Goal: Task Accomplishment & Management: Use online tool/utility

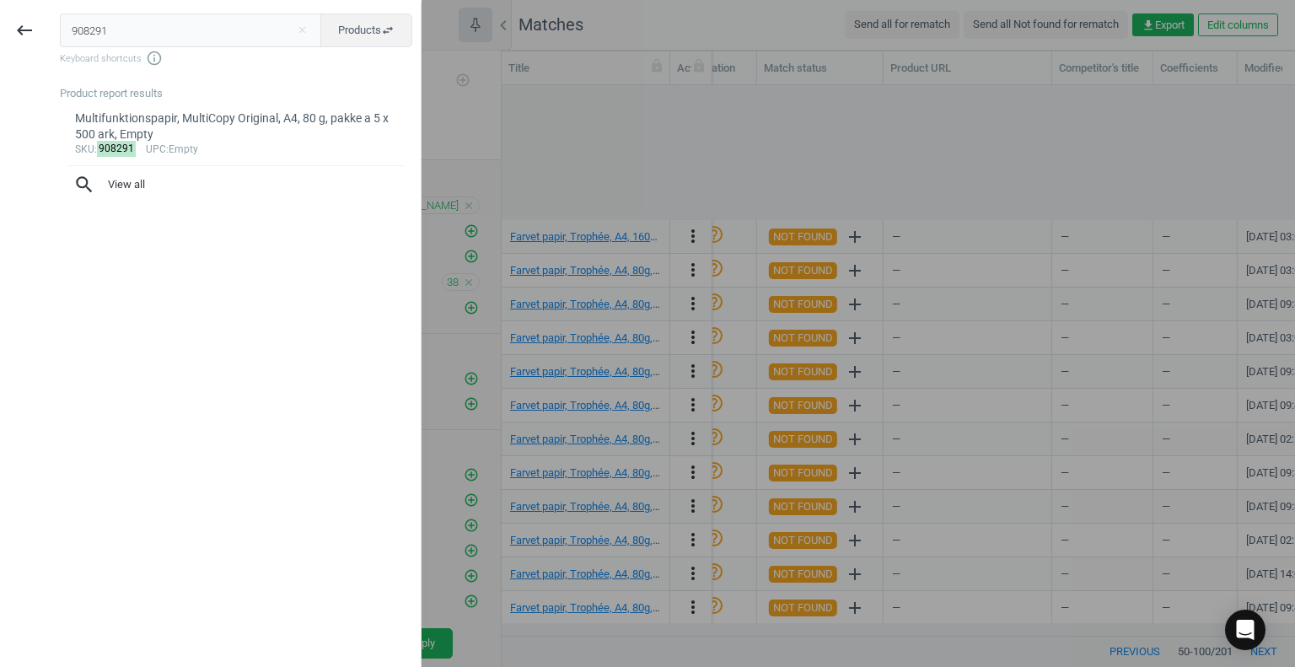
scroll to position [0, 1911]
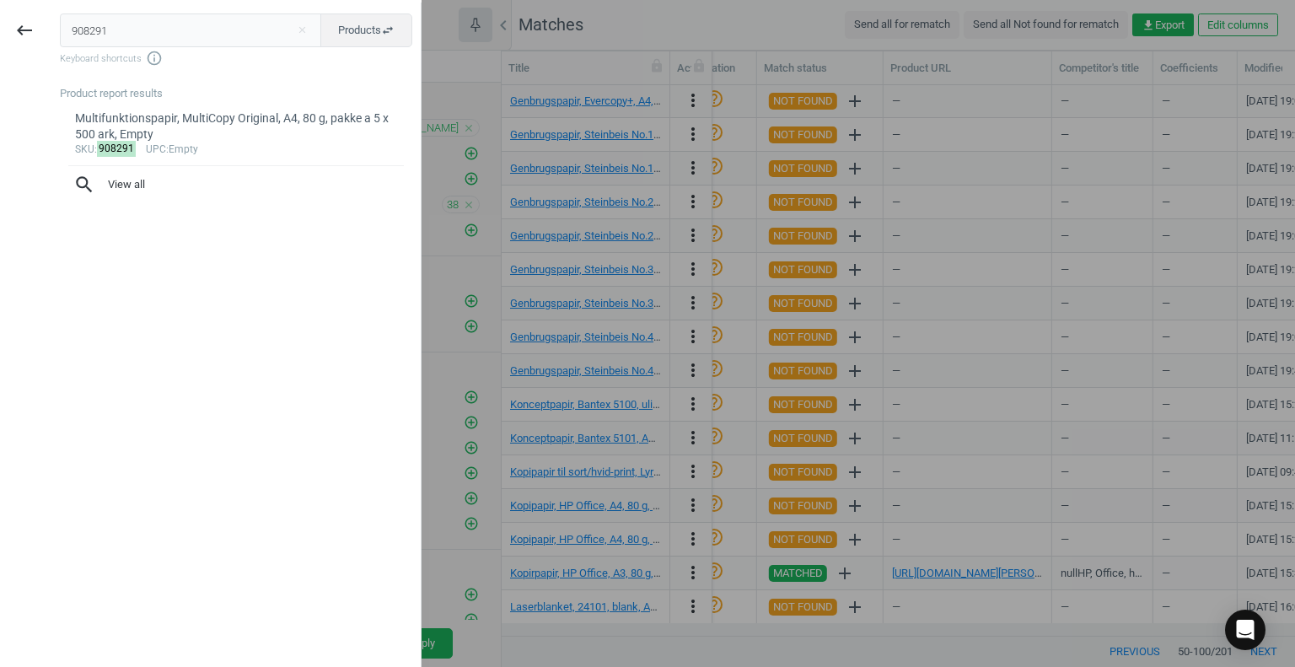
drag, startPoint x: 118, startPoint y: 35, endPoint x: 1, endPoint y: 40, distance: 117.3
click at [1, 40] on div "keyboard_backspace 908291 close Products swap_horiz Keyboard shortcuts info_out…" at bounding box center [210, 336] width 421 height 667
type input "18936983"
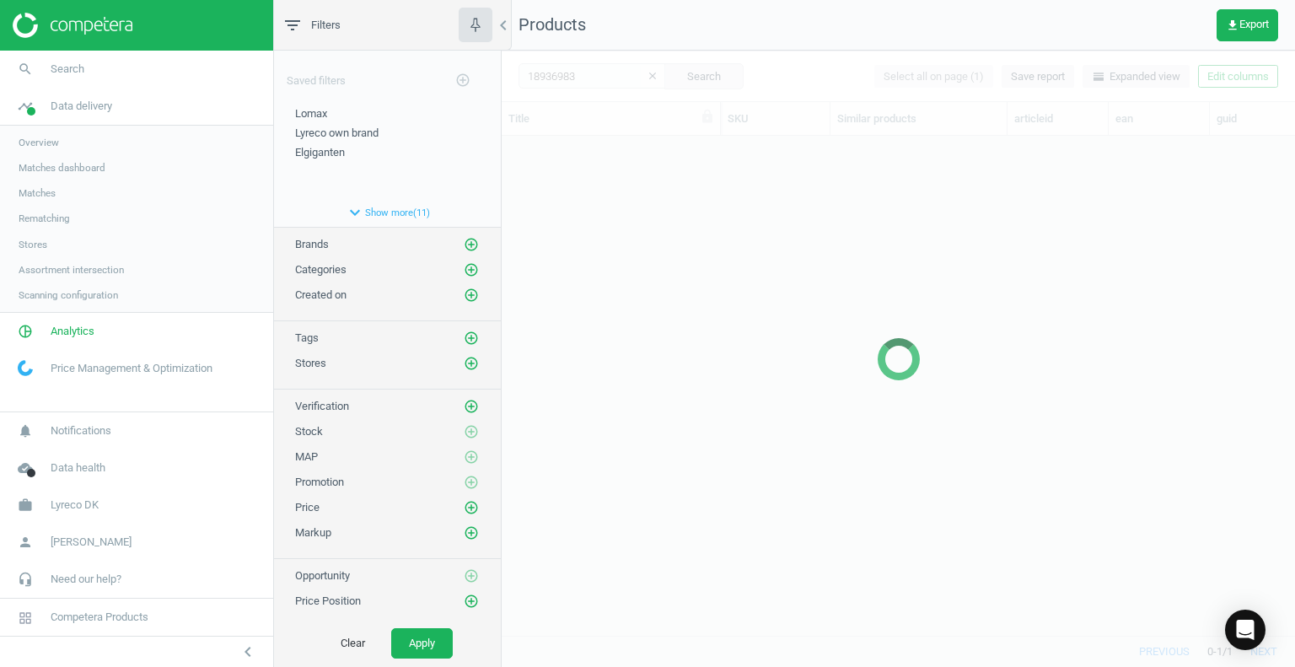
scroll to position [475, 780]
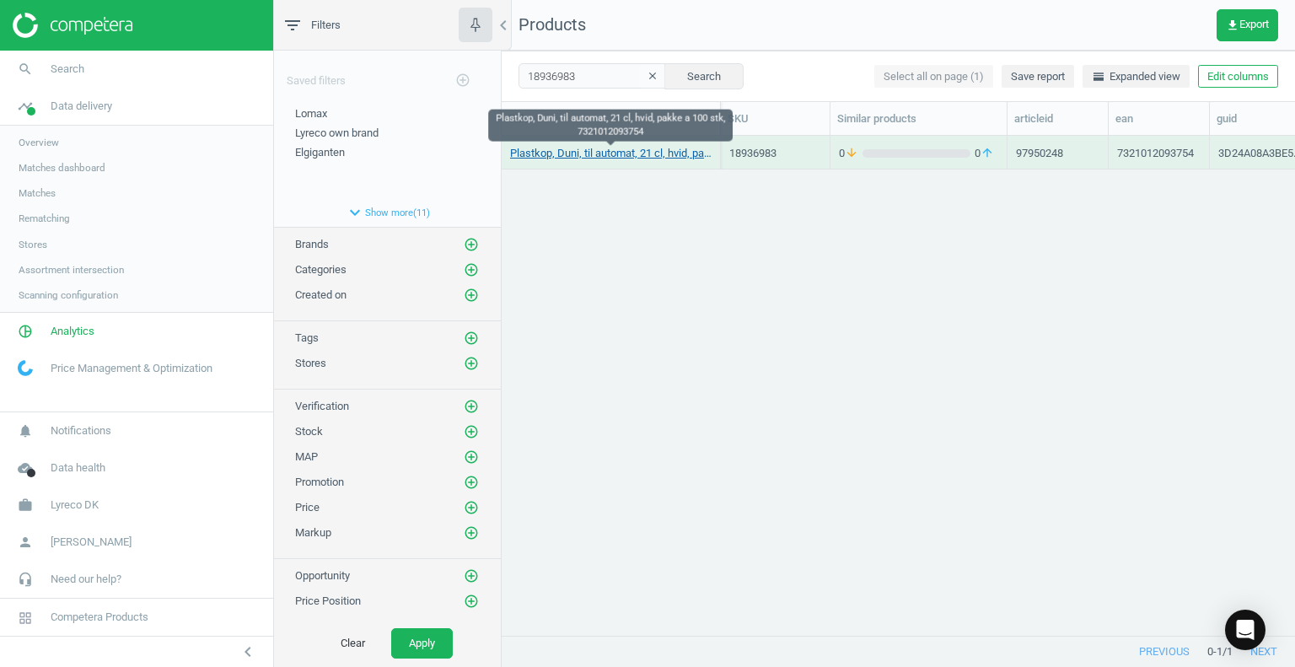
click at [598, 154] on link "Plastkop, Duni, til automat, 21 cl, hvid, pakke a 100 stk, 7321012093754" at bounding box center [610, 153] width 201 height 15
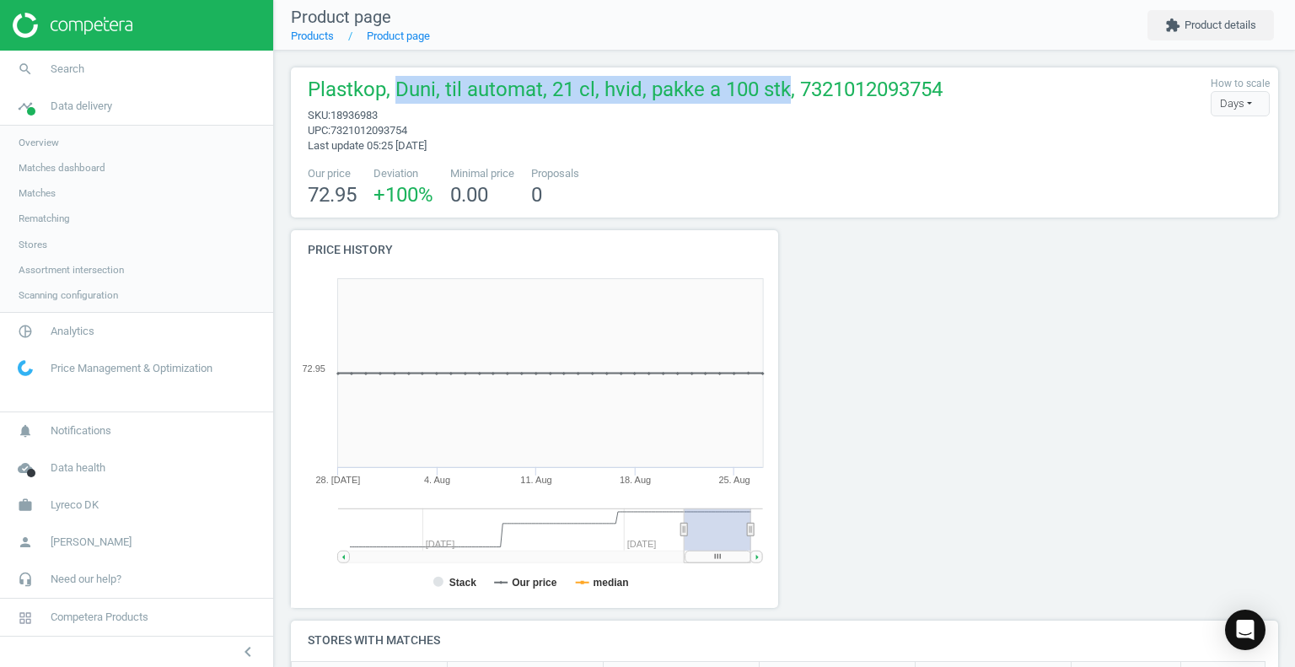
drag, startPoint x: 397, startPoint y: 94, endPoint x: 787, endPoint y: 105, distance: 390.4
click at [787, 105] on span "Plastkop, Duni, til automat, 21 cl, hvid, pakke a 100 stk, 7321012093754" at bounding box center [625, 92] width 635 height 32
copy span "Duni, til automat, 21 cl, hvid, pakke a 100 stk"
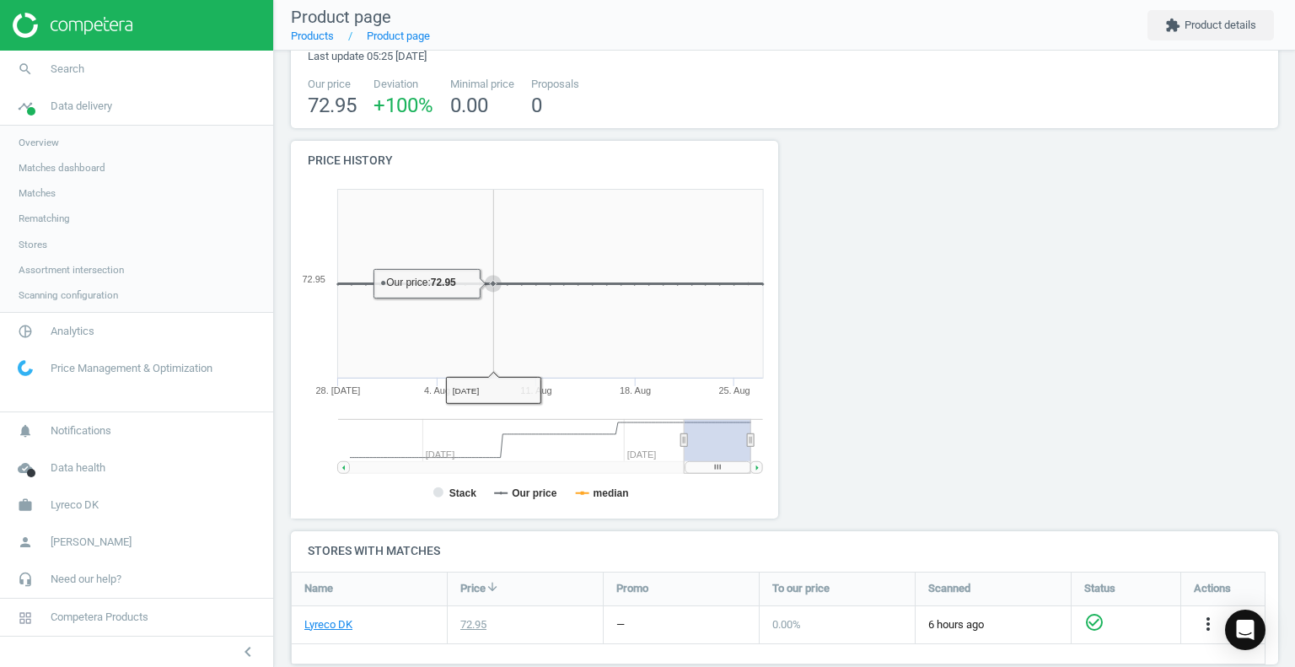
scroll to position [169, 0]
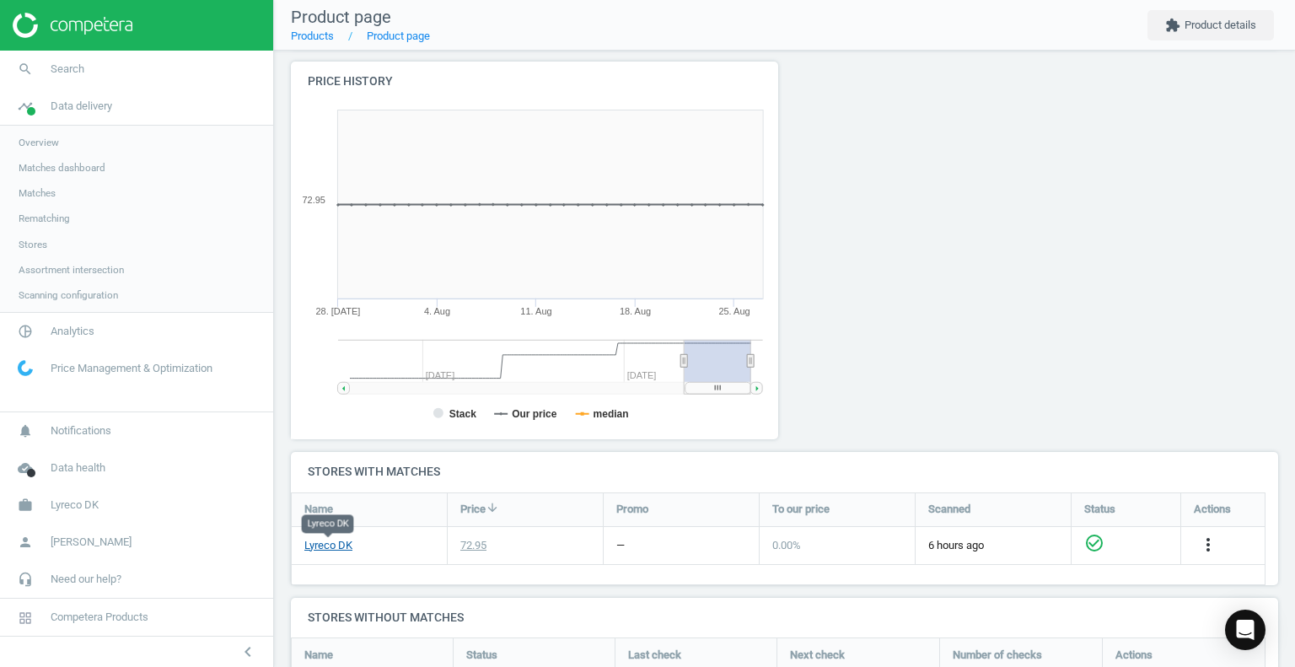
click at [336, 545] on link "Lyreco DK" at bounding box center [328, 545] width 48 height 15
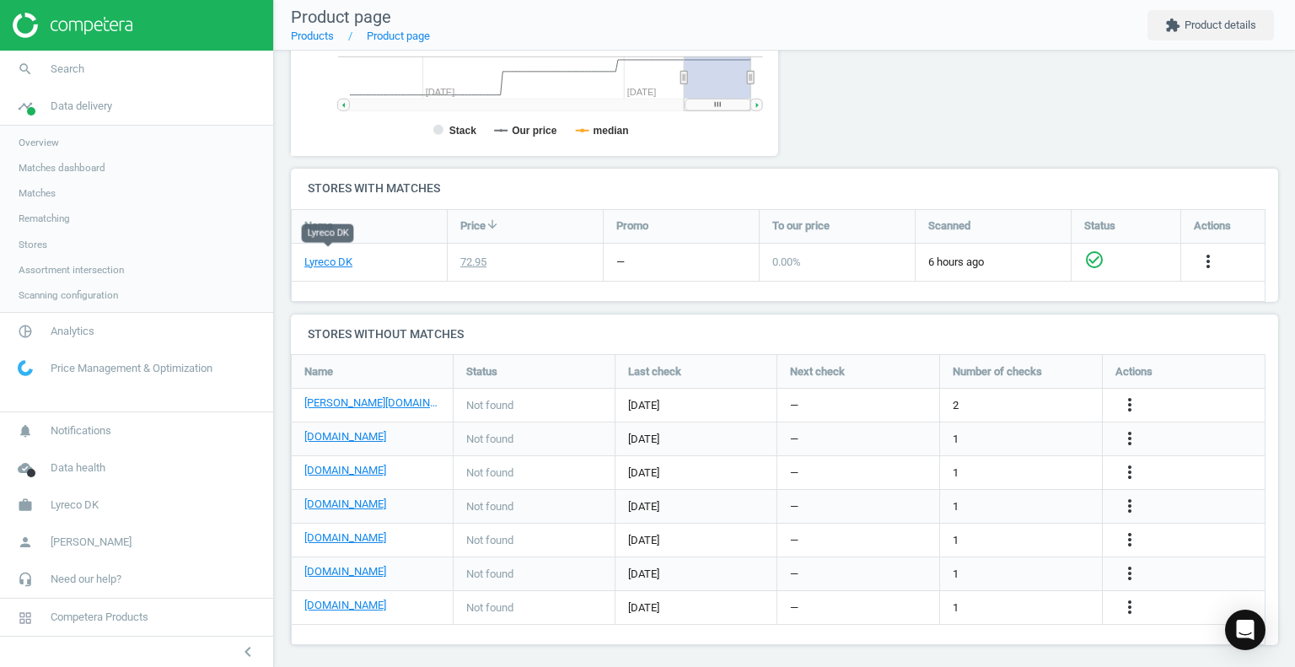
scroll to position [459, 0]
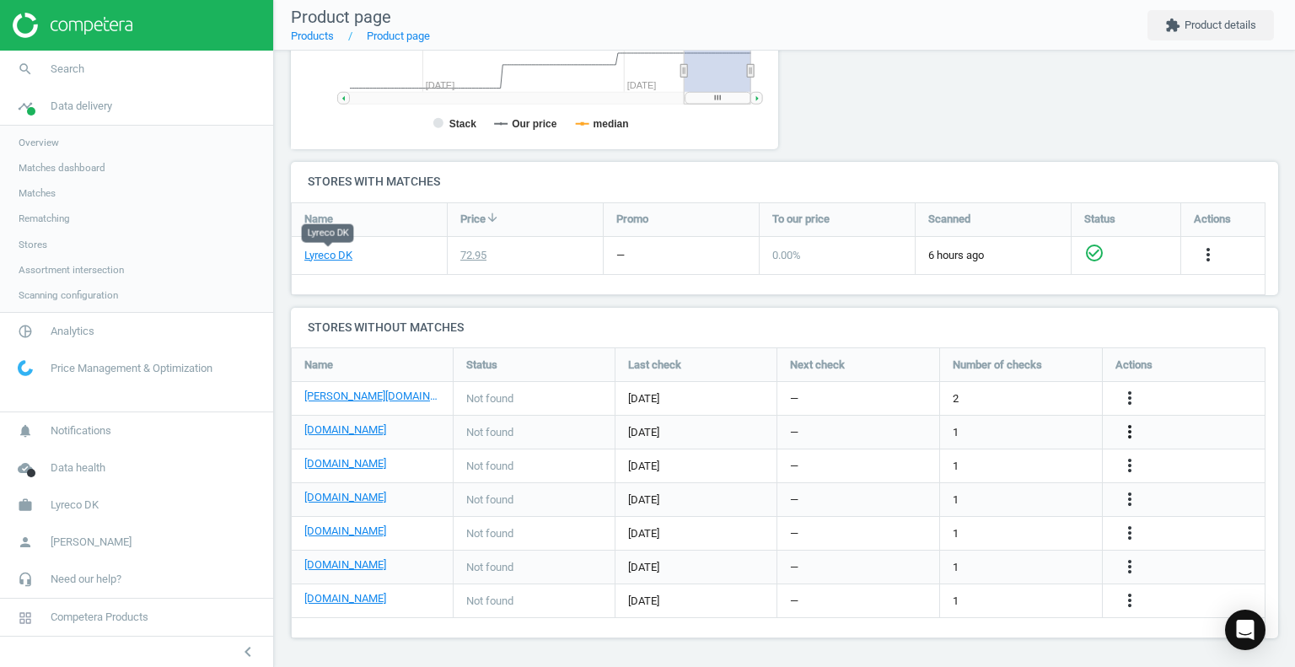
click at [1134, 437] on icon "more_vert" at bounding box center [1129, 431] width 20 height 20
click at [994, 427] on link "Edit URL/product option" at bounding box center [997, 431] width 231 height 26
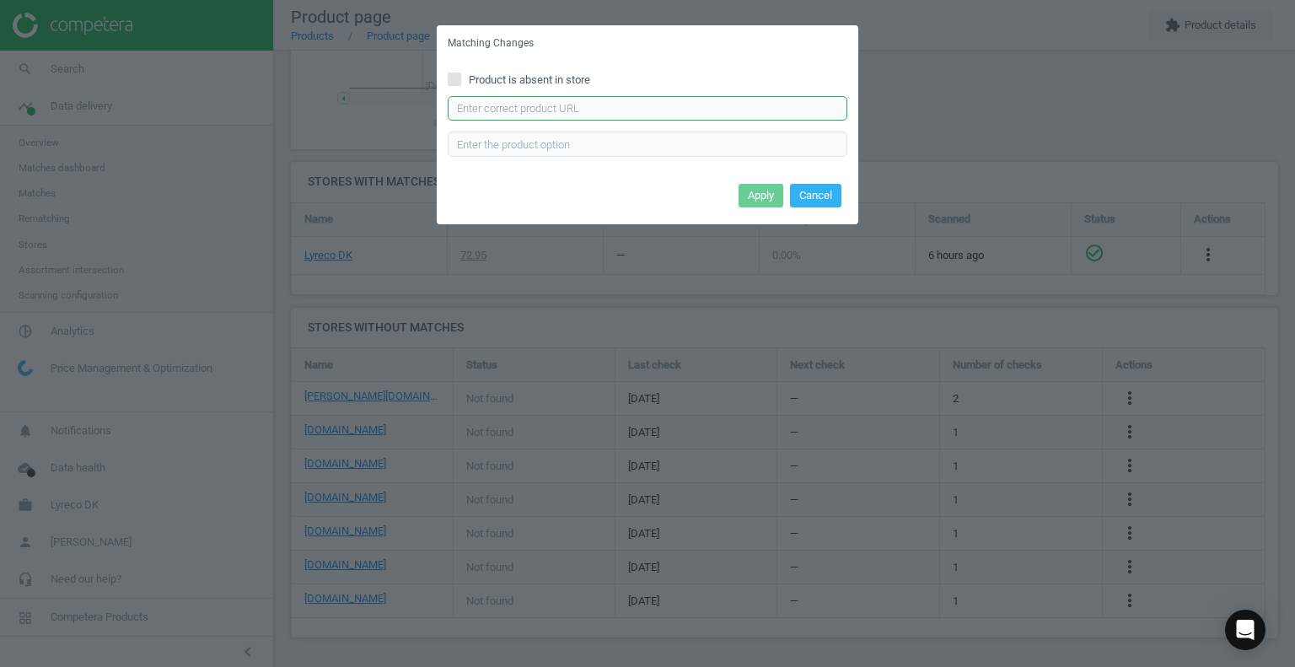
click at [587, 107] on input "text" at bounding box center [648, 108] width 400 height 25
paste input "https://daarbakredoffice.dk/duni-automatbaeger-21cl-hvid-100stk-3039045.html?ga…"
type input "https://daarbakredoffice.dk/duni-automatbaeger-21cl-hvid-100stk-3039045.html?ga…"
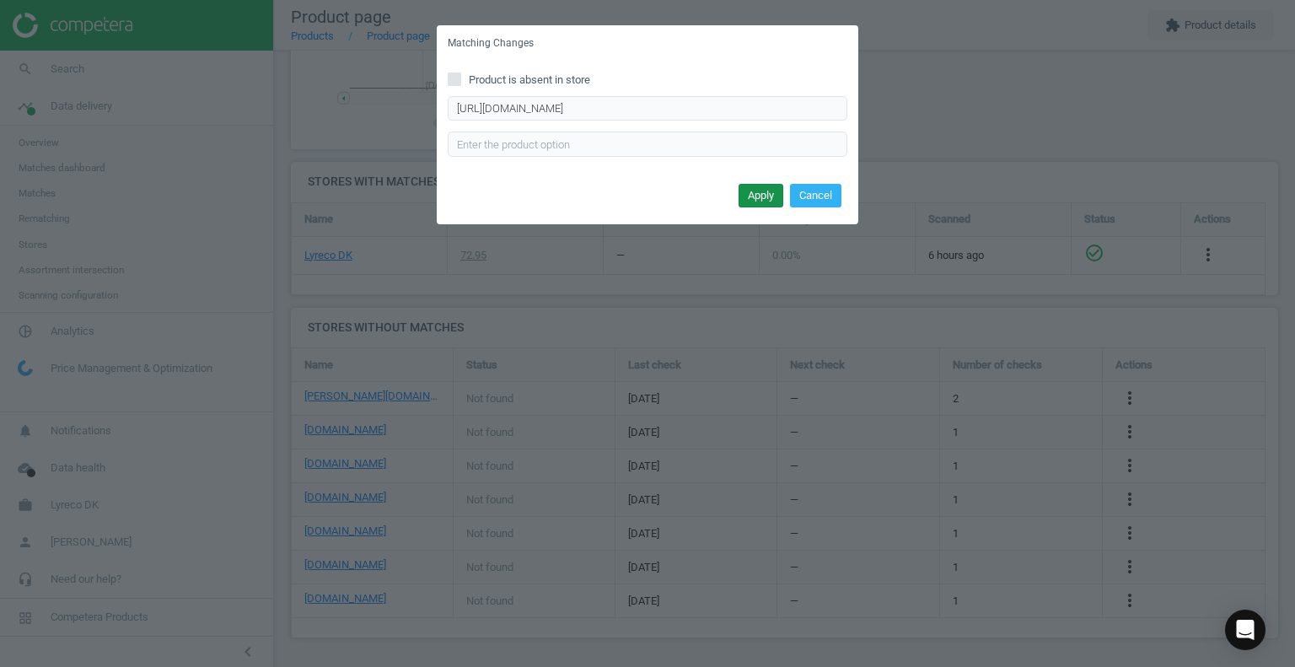
click at [759, 193] on button "Apply" at bounding box center [760, 196] width 45 height 24
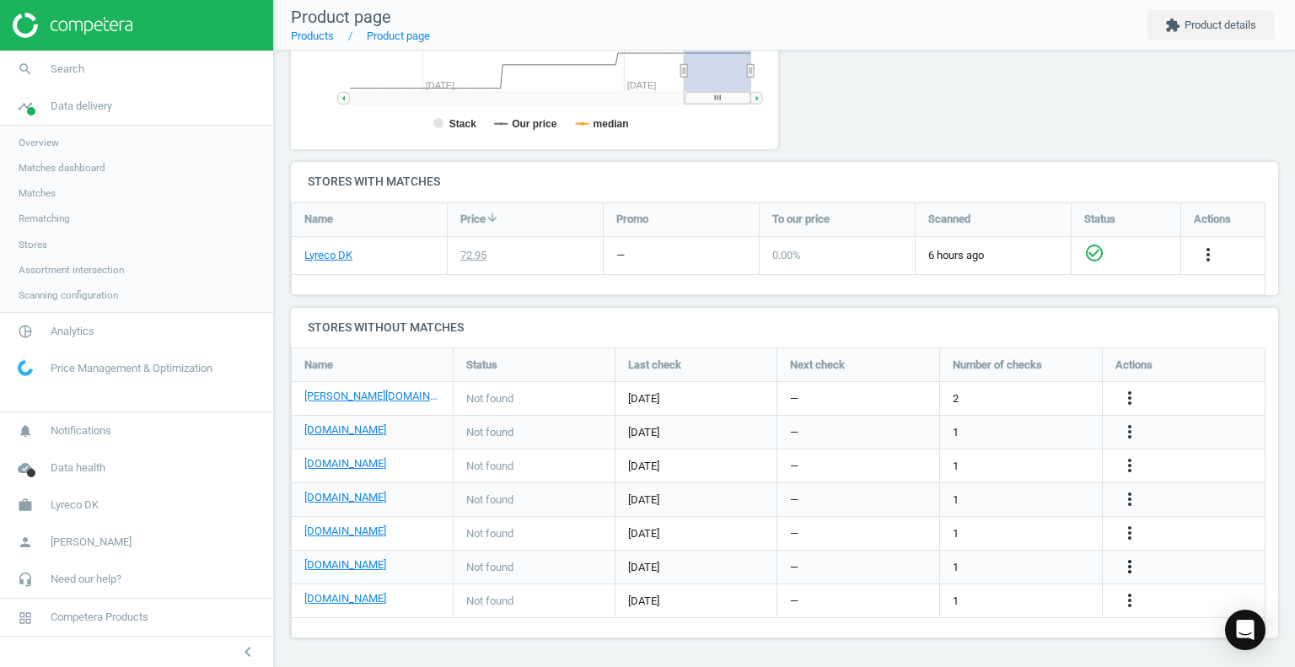
click at [1129, 558] on icon "more_vert" at bounding box center [1129, 566] width 20 height 20
click at [998, 564] on link "Edit URL/product option" at bounding box center [997, 566] width 231 height 26
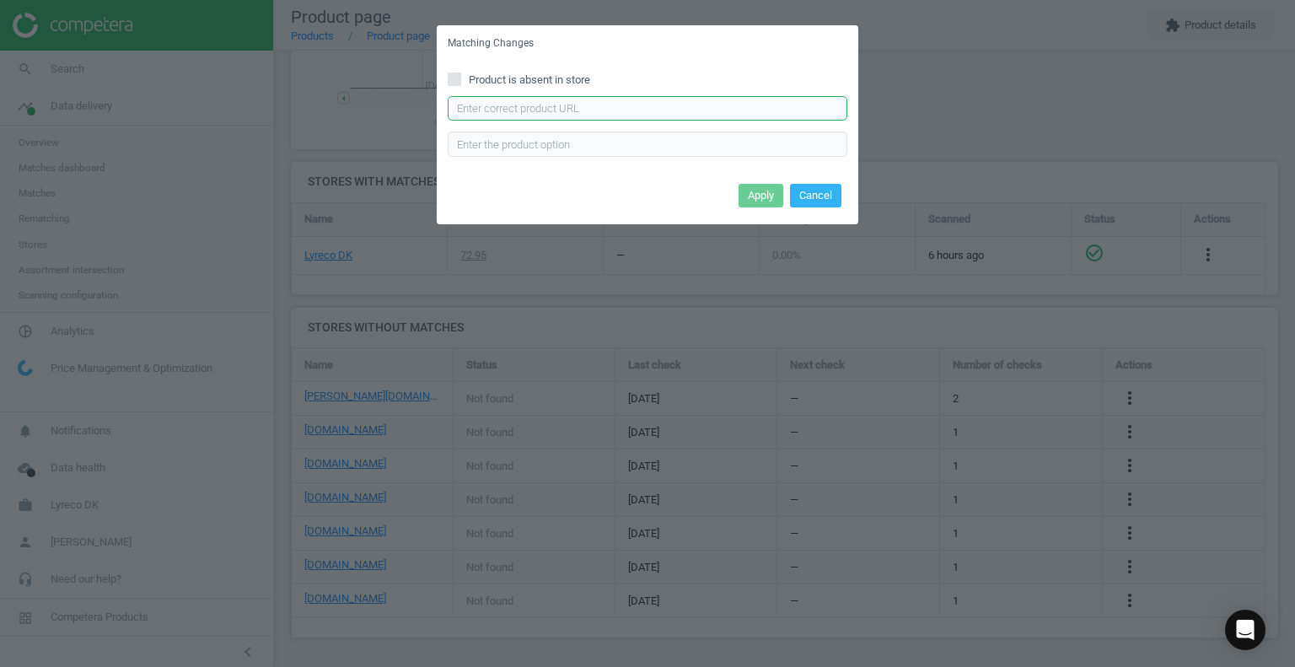
click at [487, 107] on input "text" at bounding box center [648, 108] width 400 height 25
paste input "https://konpap.dk/duni-automatbaeger-21cl-hvid-100stk-506.160171/?srsltid=AfmBO…"
type input "https://konpap.dk/duni-automatbaeger-21cl-hvid-100stk-506.160171/?srsltid=AfmBO…"
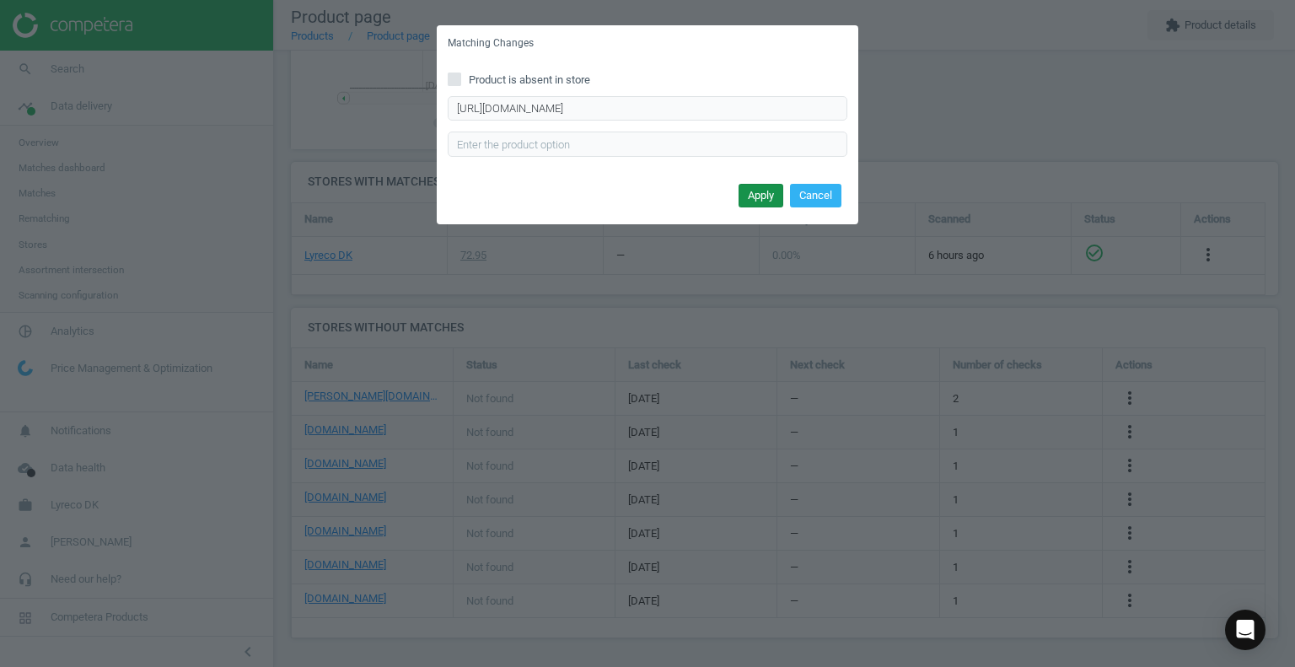
click at [755, 191] on button "Apply" at bounding box center [760, 196] width 45 height 24
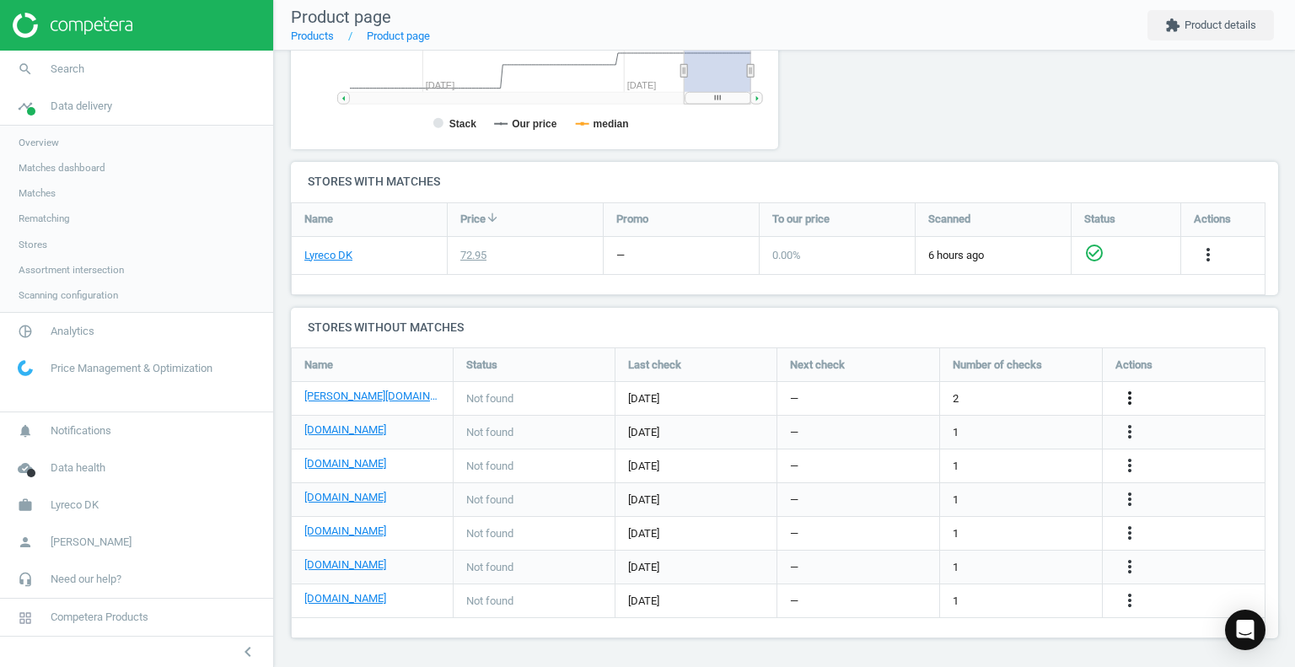
click at [1198, 265] on icon "more_vert" at bounding box center [1208, 254] width 20 height 20
click at [1016, 396] on link "Edit URL/product option" at bounding box center [997, 397] width 231 height 26
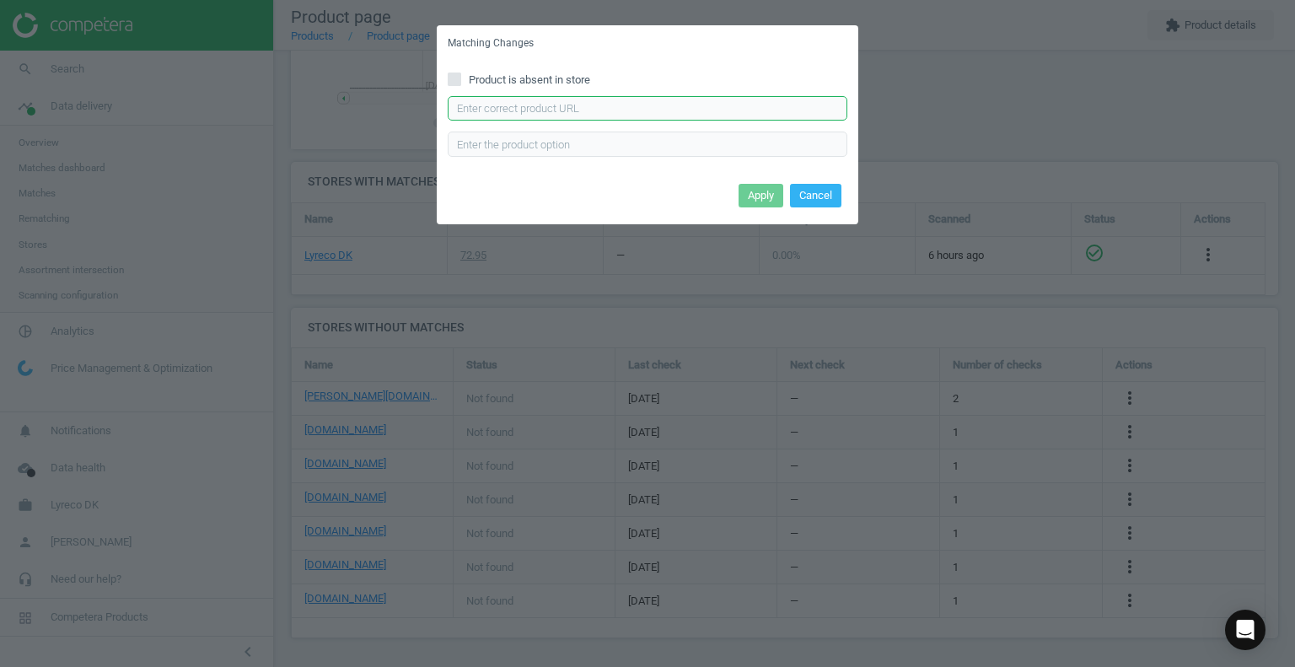
click at [619, 113] on input "text" at bounding box center [648, 108] width 400 height 25
paste input "https://www.lomax.dk/foedevarer-og-koekken/engangsservice/engangsglas-og-kopper…"
type input "https://www.lomax.dk/foedevarer-og-koekken/engangsservice/engangsglas-og-kopper…"
click at [756, 198] on button "Apply" at bounding box center [760, 196] width 45 height 24
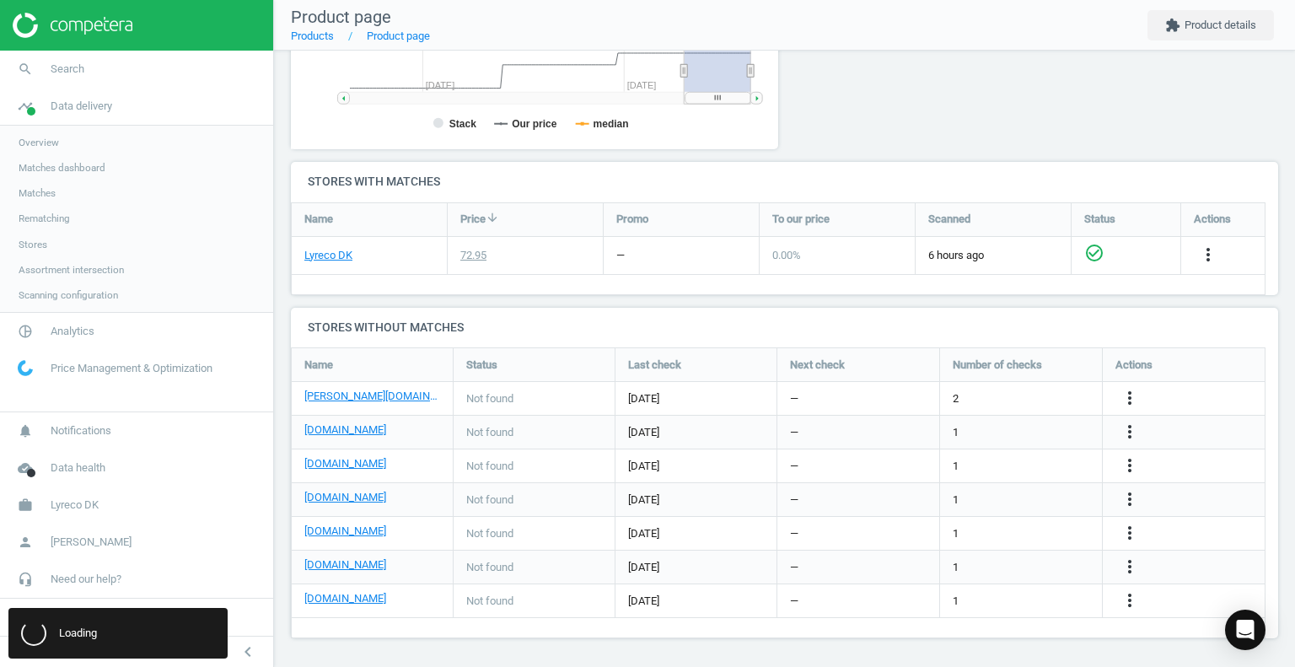
scroll to position [0, 0]
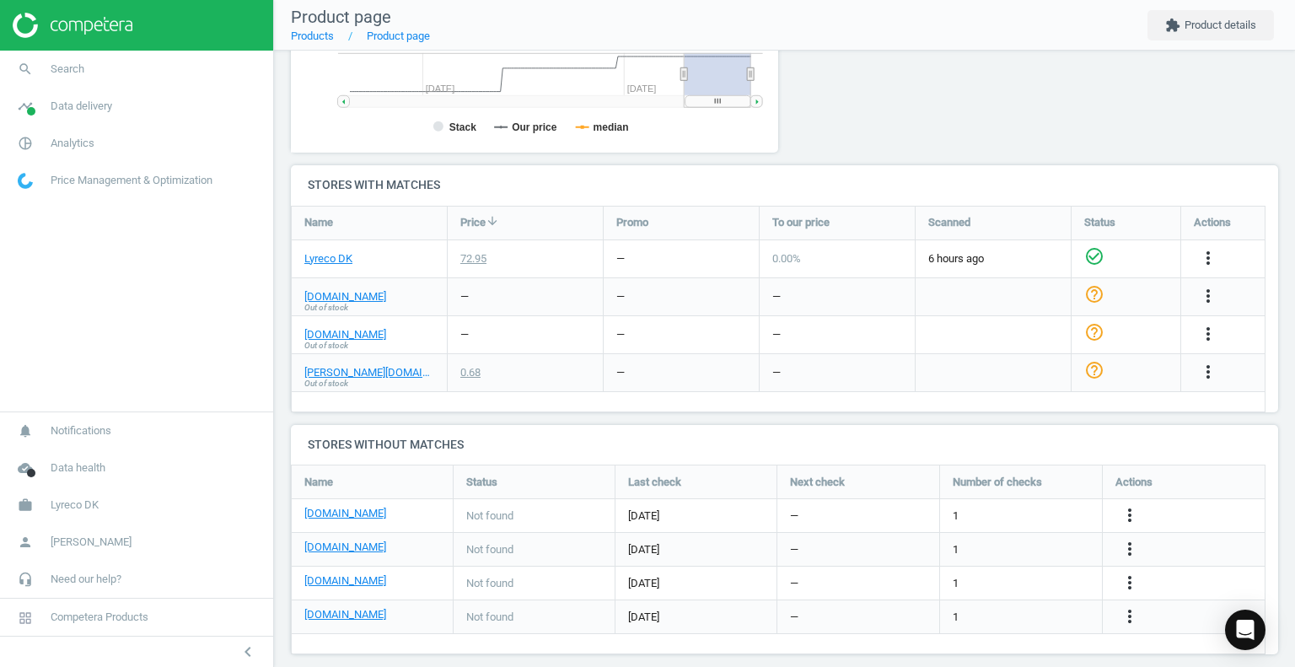
scroll to position [471, 0]
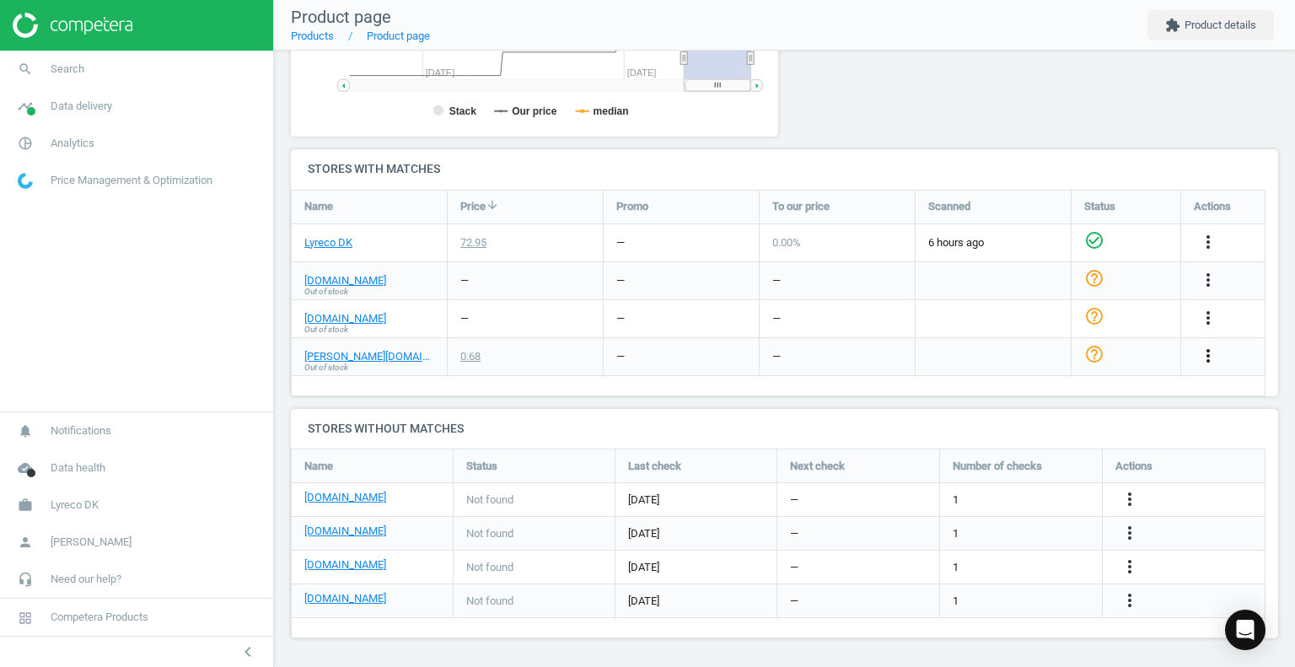
click at [1209, 354] on icon "more_vert" at bounding box center [1208, 356] width 20 height 20
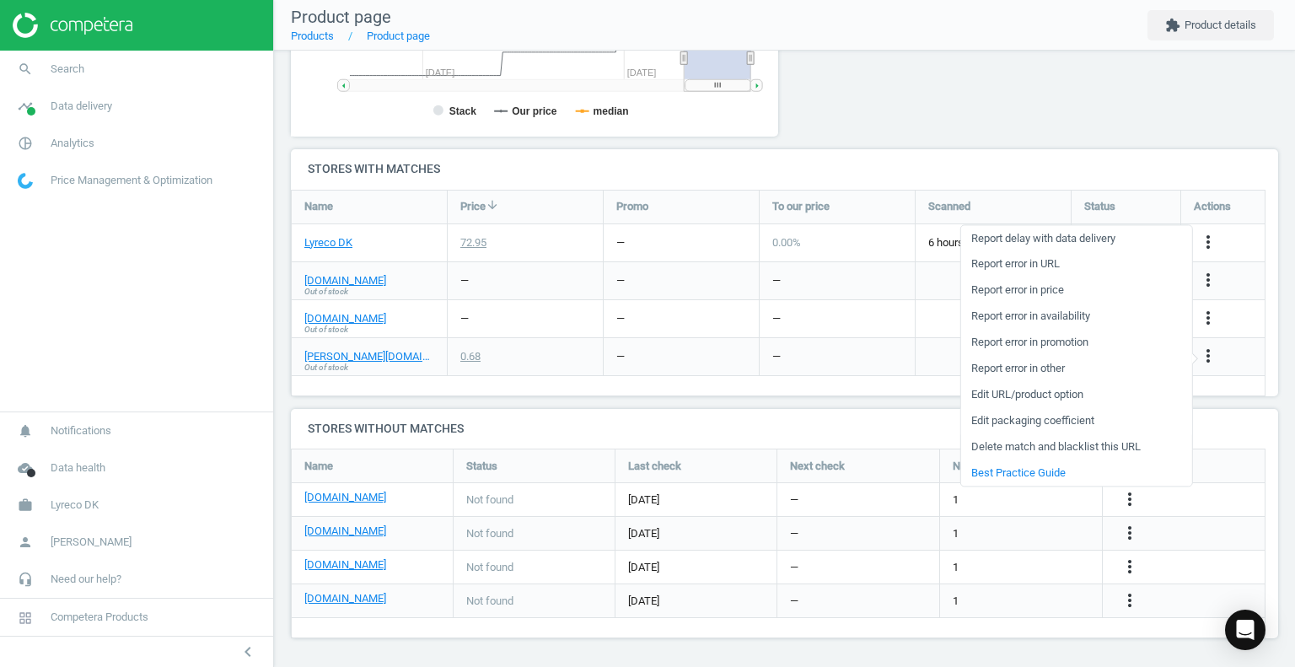
click at [1059, 417] on link "Edit packaging coefficient" at bounding box center [1075, 421] width 231 height 26
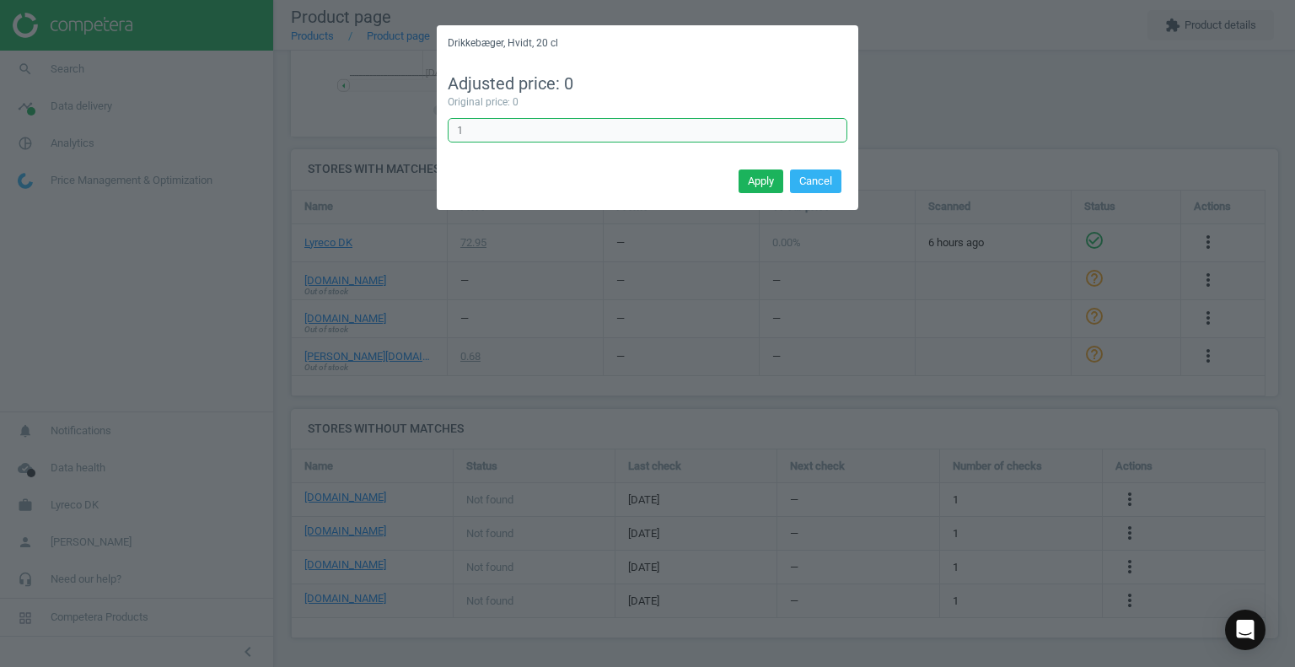
click at [550, 137] on input "1" at bounding box center [648, 130] width 400 height 25
type input "100"
click at [755, 181] on button "Apply" at bounding box center [760, 181] width 45 height 24
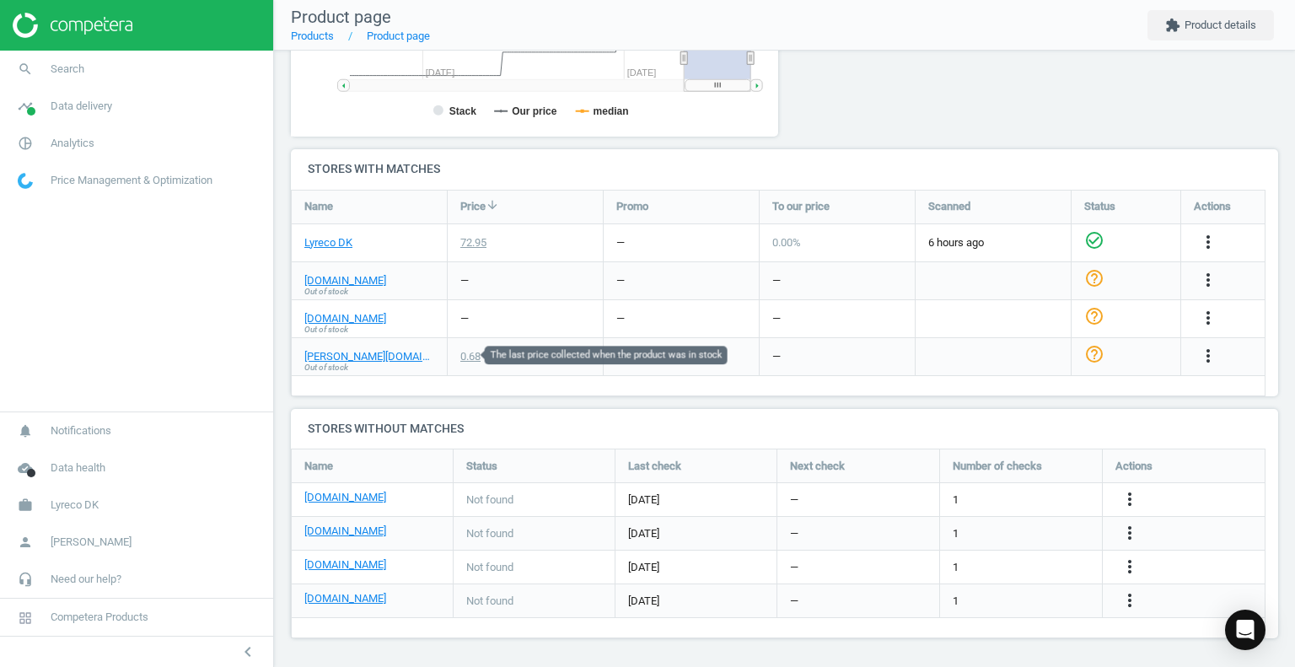
click at [472, 357] on div "0.68" at bounding box center [470, 356] width 20 height 15
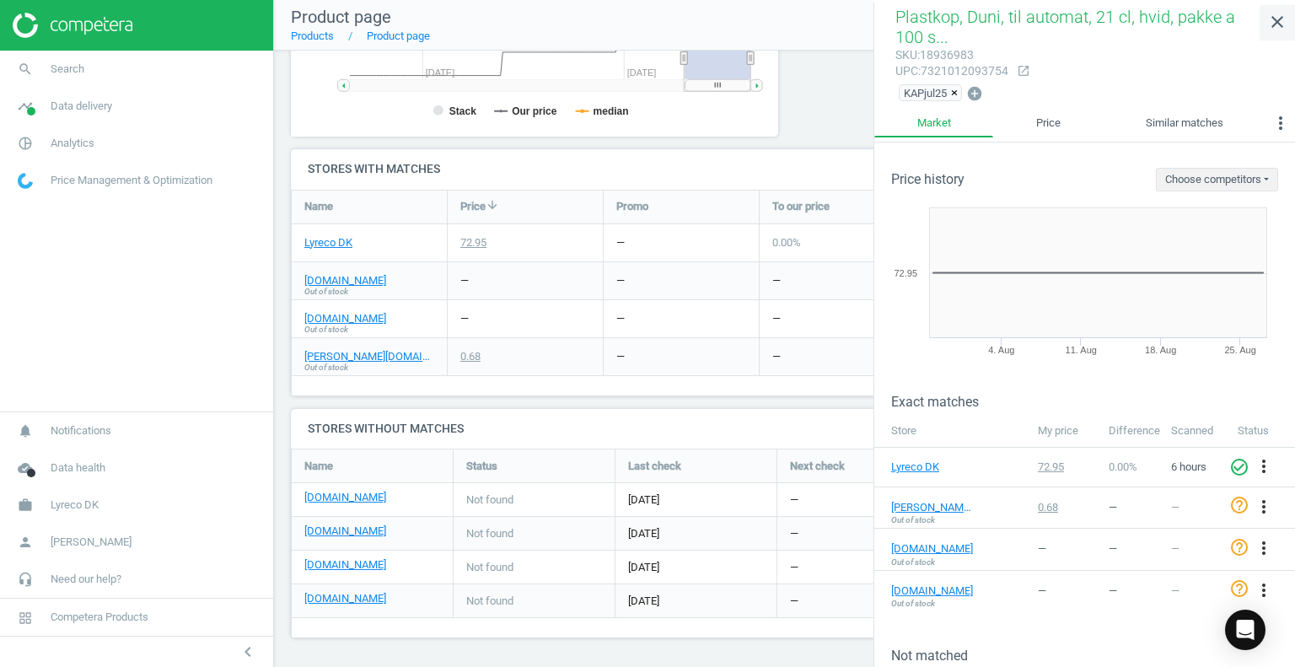
click at [1278, 26] on icon "close" at bounding box center [1277, 22] width 20 height 20
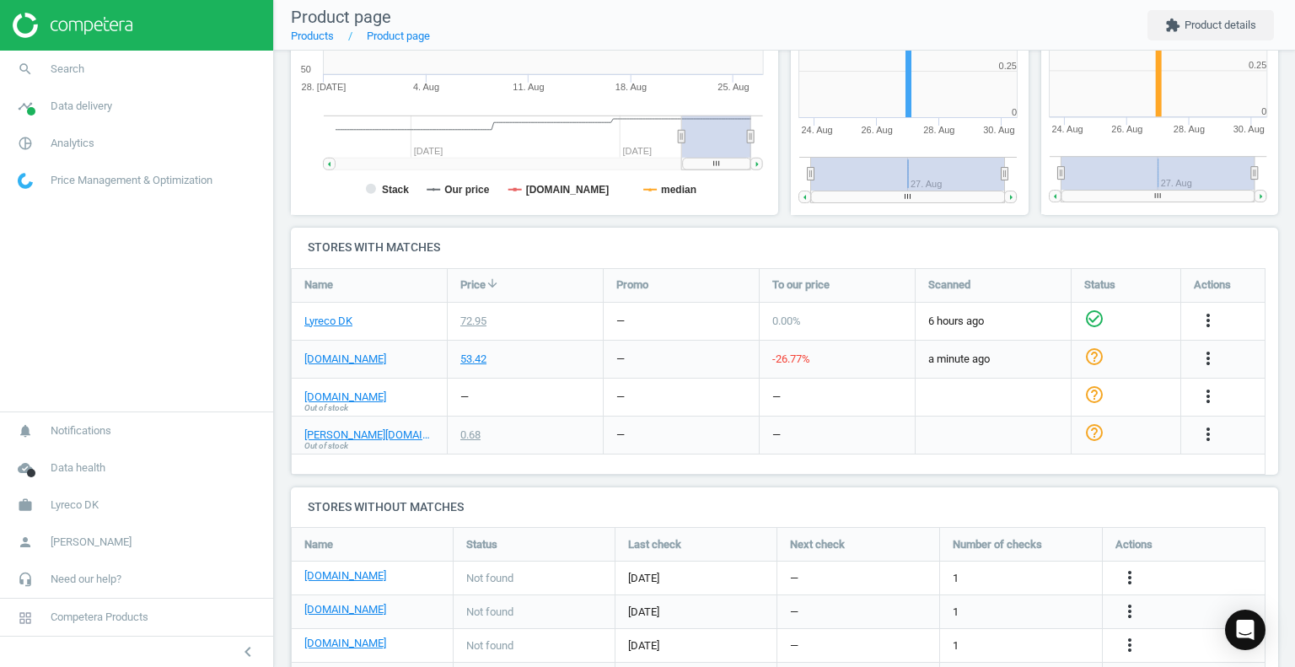
scroll to position [421, 0]
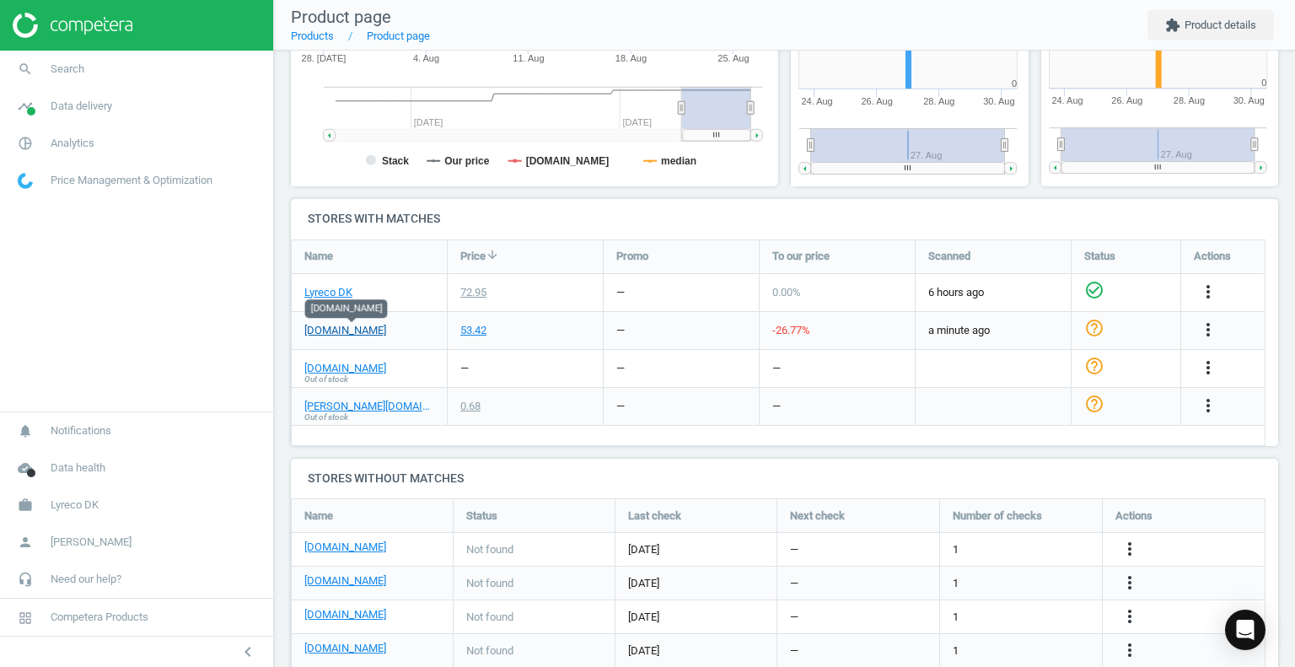
click at [380, 333] on link "[DOMAIN_NAME]" at bounding box center [345, 330] width 82 height 15
click at [1206, 327] on icon "more_vert" at bounding box center [1208, 329] width 20 height 20
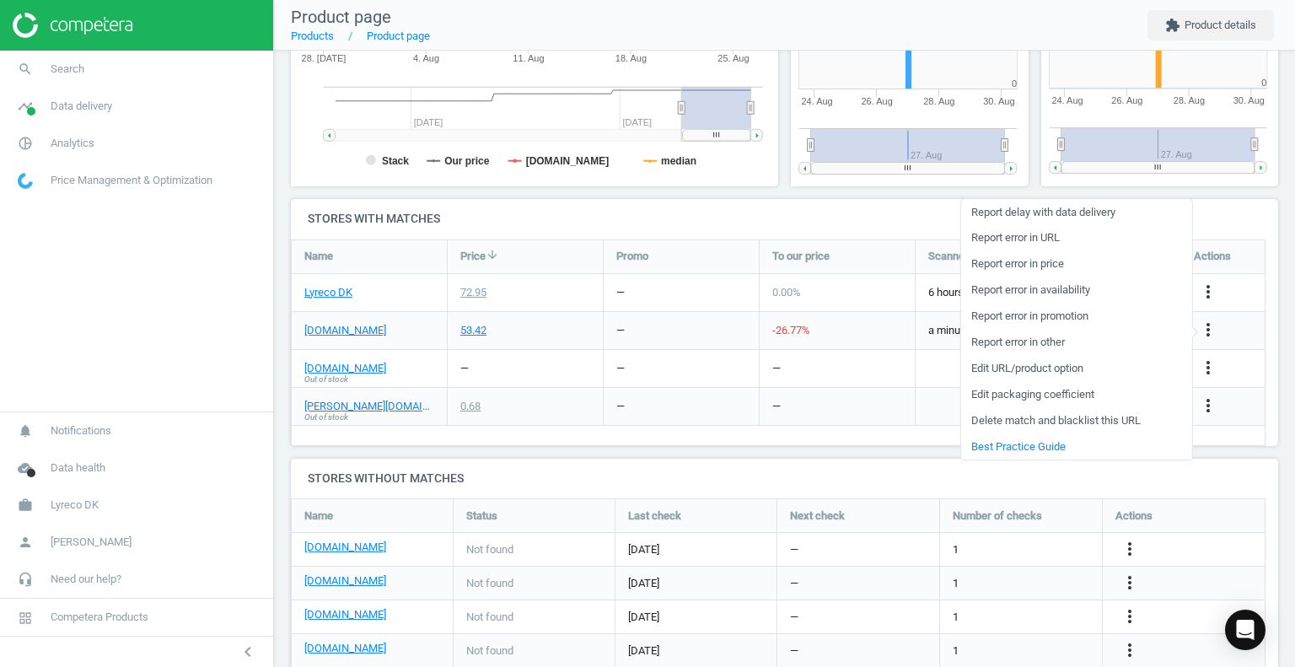
click at [1095, 394] on link "Edit packaging coefficient" at bounding box center [1075, 395] width 231 height 26
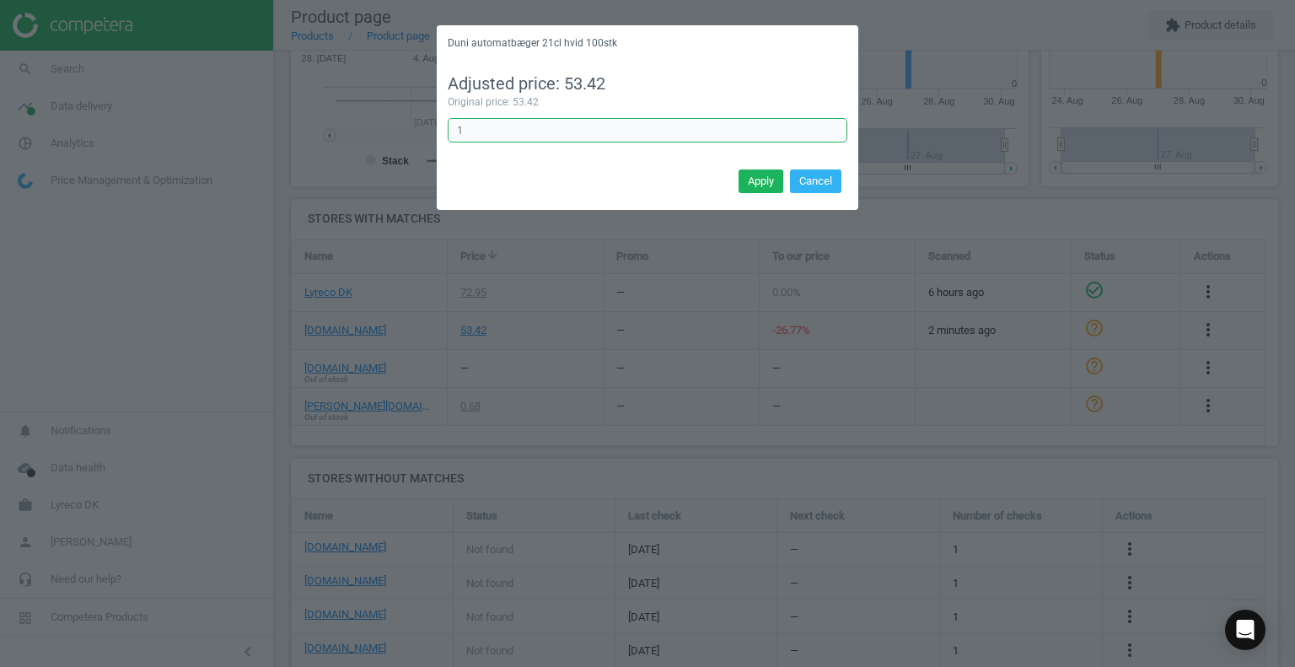
click at [563, 137] on input "1" at bounding box center [648, 130] width 400 height 25
type input "1.26"
click at [747, 184] on button "Apply" at bounding box center [760, 181] width 45 height 24
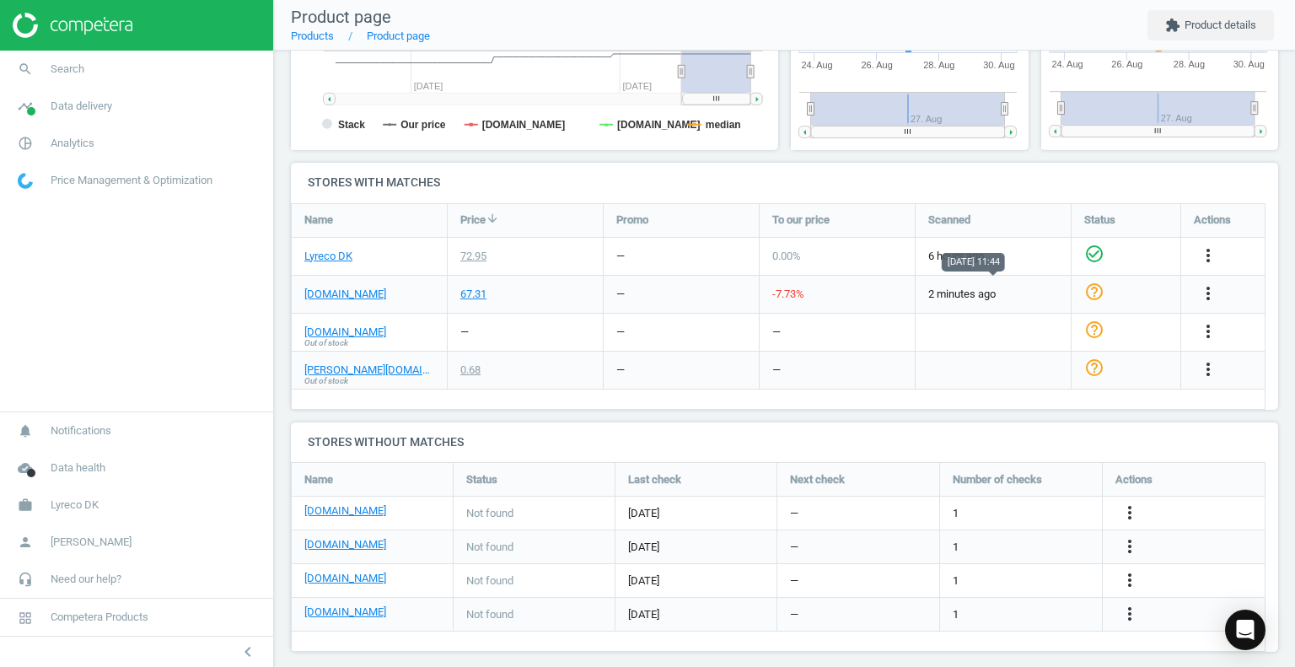
scroll to position [471, 0]
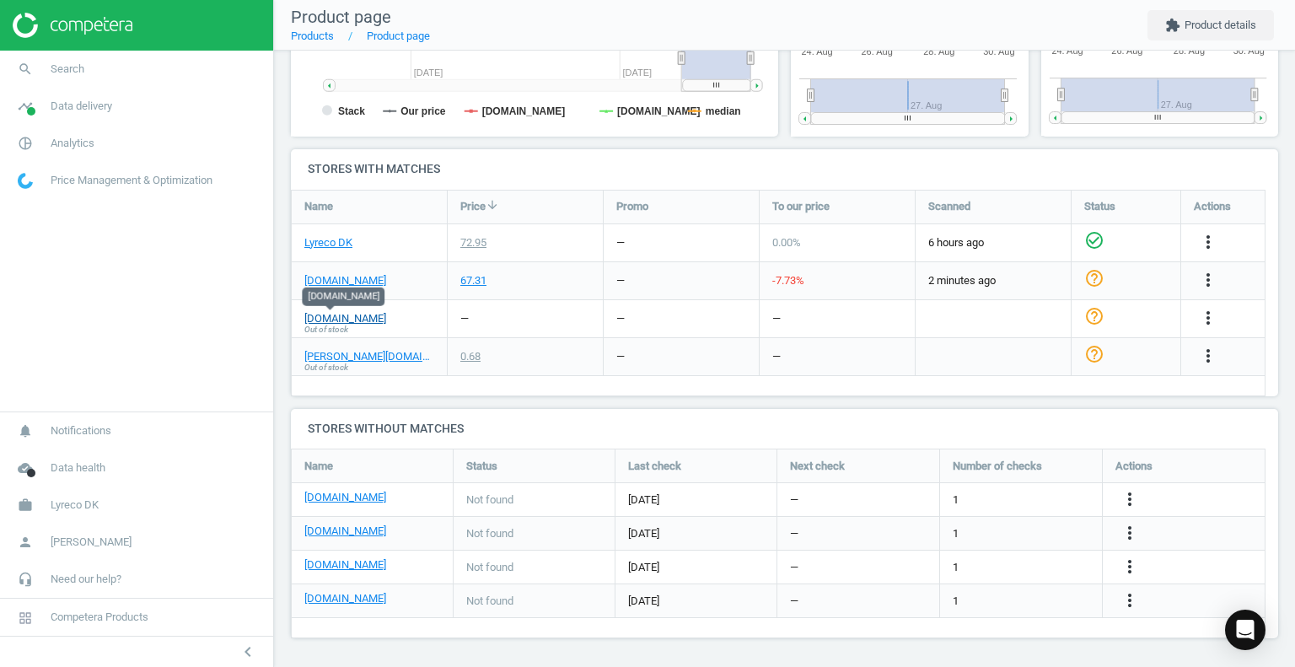
click at [319, 318] on link "[DOMAIN_NAME]" at bounding box center [345, 318] width 82 height 15
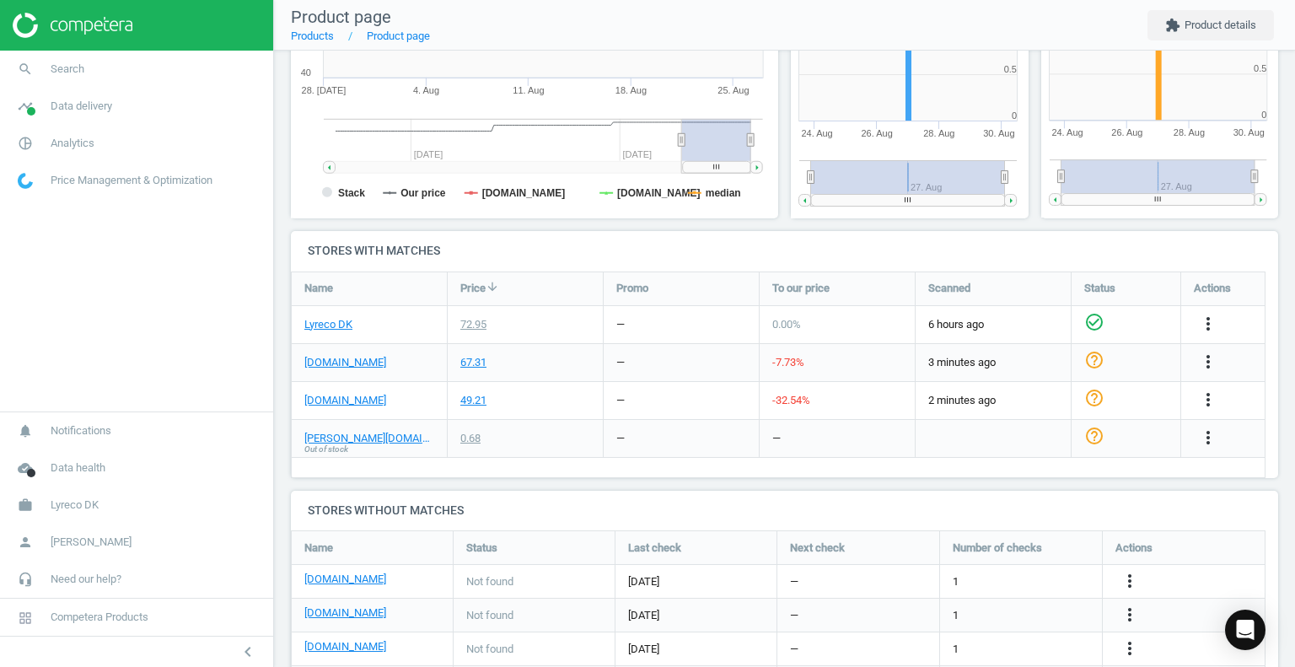
scroll to position [421, 0]
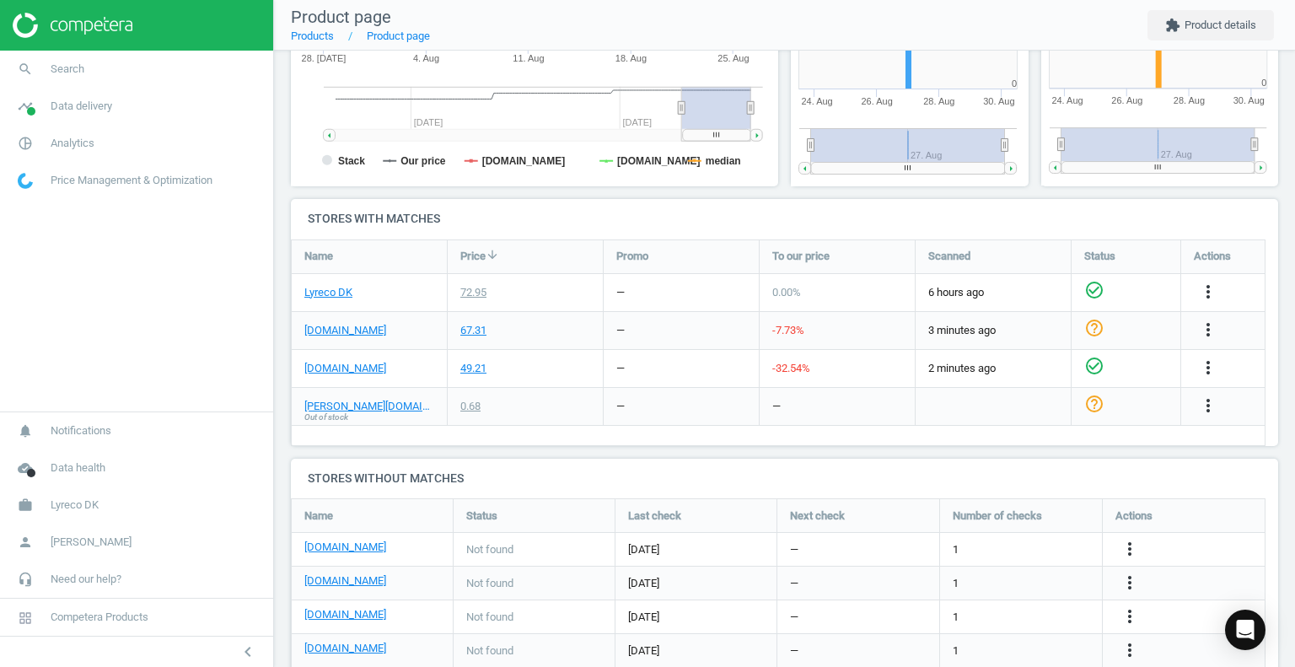
click at [1097, 362] on icon "check_circle_outline" at bounding box center [1094, 366] width 20 height 20
click at [1091, 330] on icon "check_circle_outline" at bounding box center [1094, 328] width 20 height 20
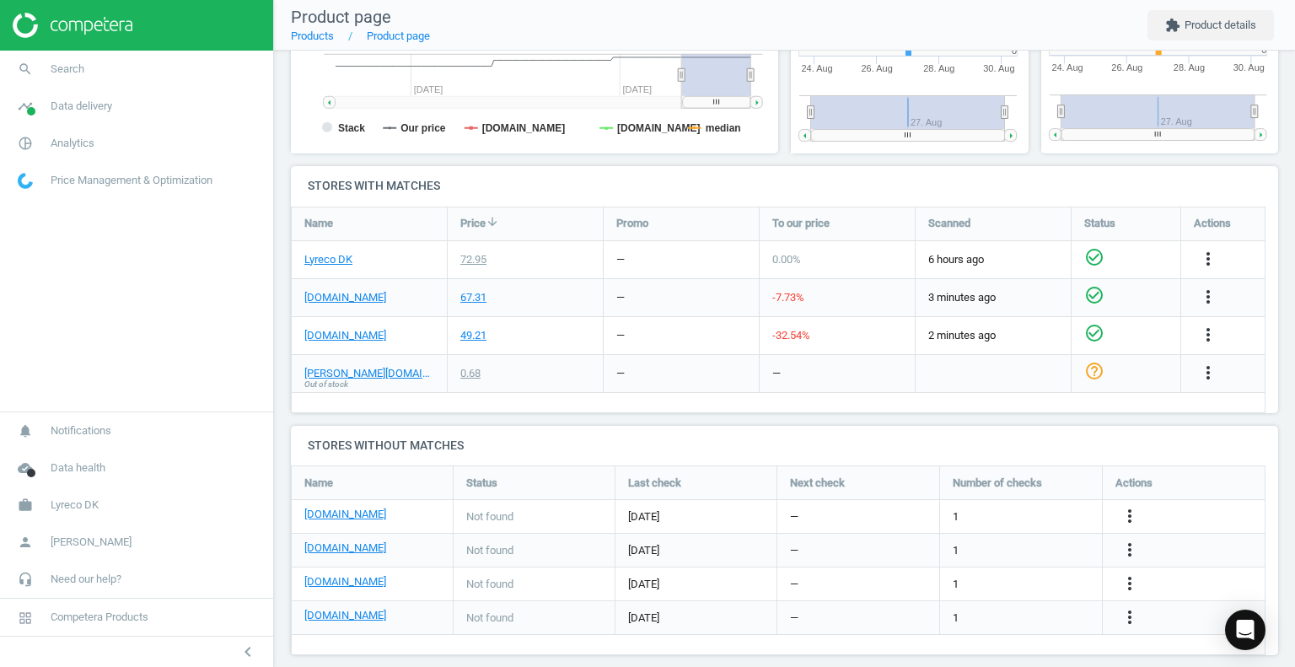
scroll to position [471, 0]
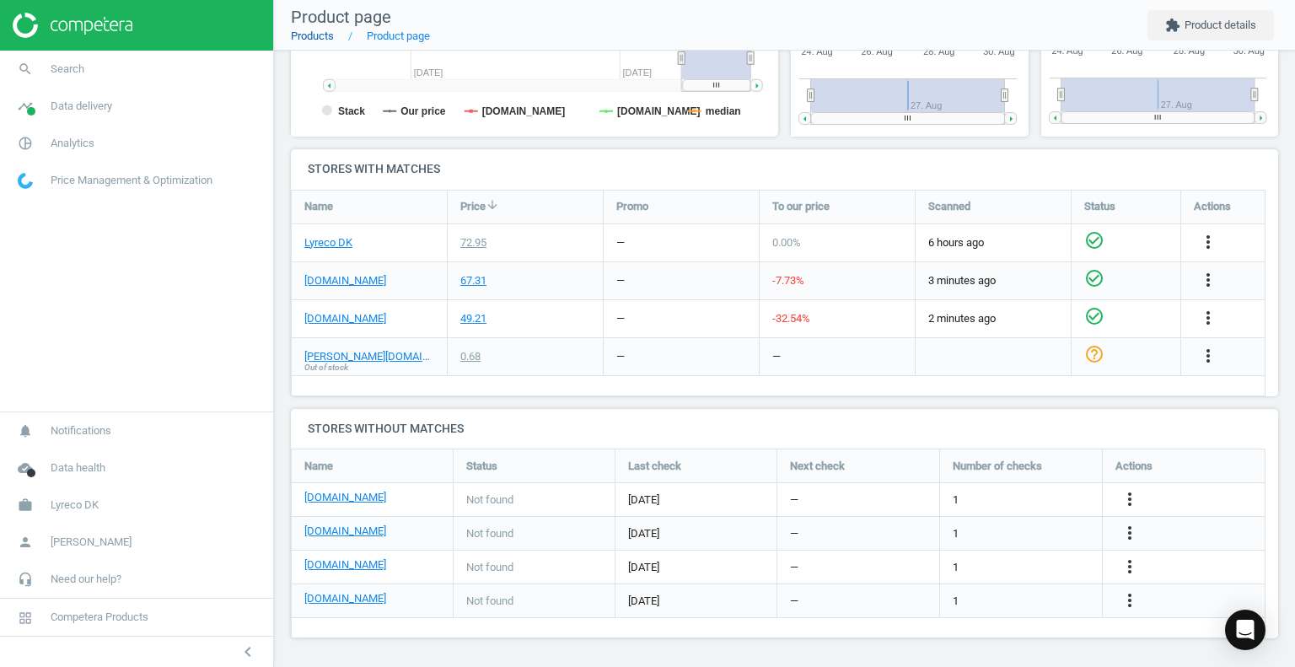
click at [318, 30] on link "Products" at bounding box center [312, 35] width 43 height 13
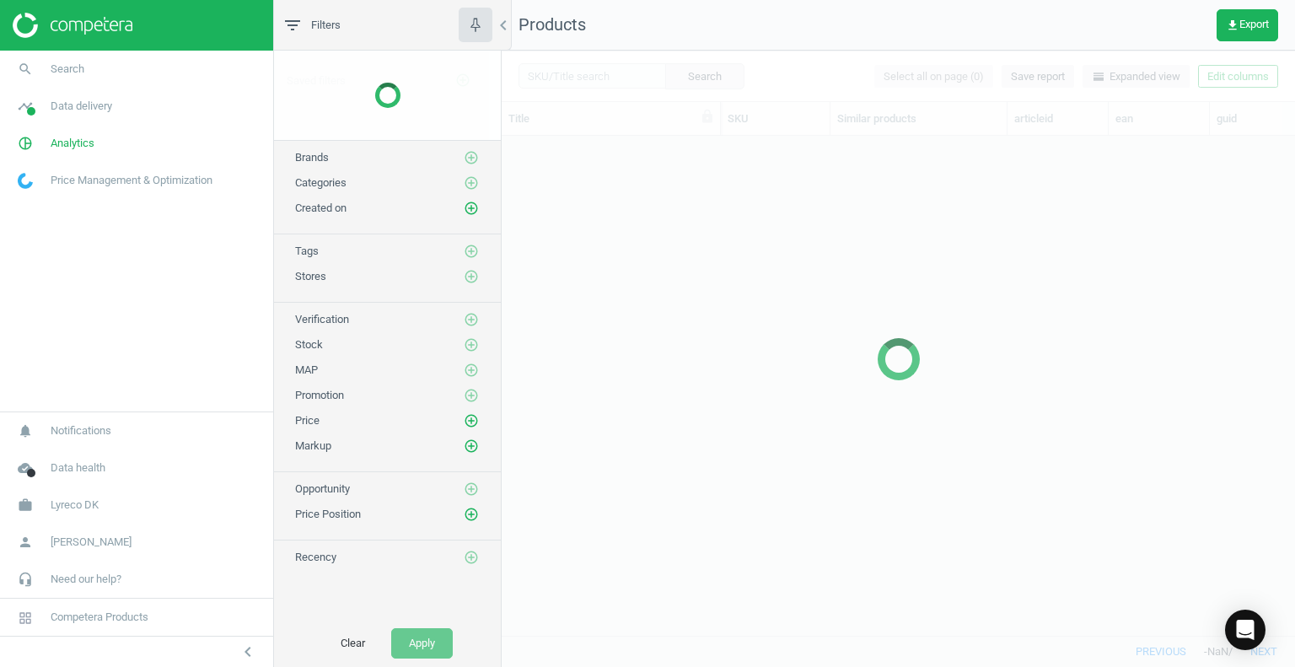
scroll to position [475, 780]
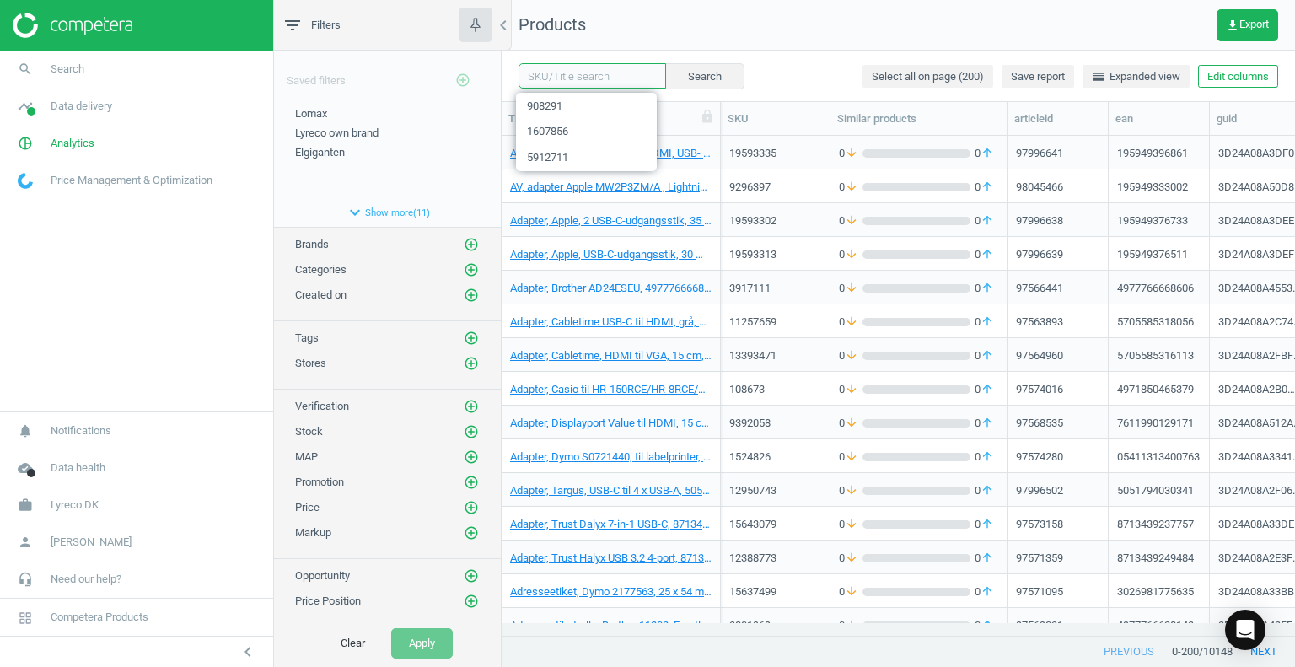
click at [572, 77] on input "text" at bounding box center [591, 75] width 147 height 25
paste input "978133"
type input "978133"
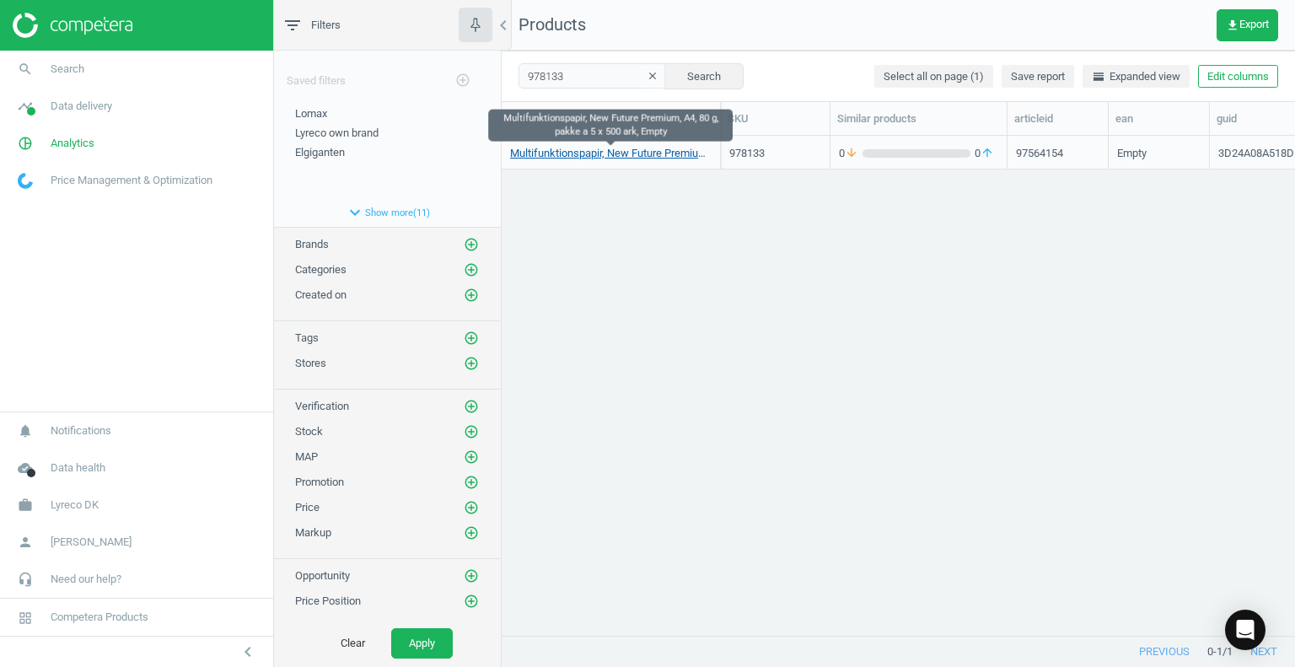
click at [598, 154] on link "Multifunktionspapir, New Future Premium, A4, 80 g, pakke a 5 x 500 ark, Empty" at bounding box center [610, 153] width 201 height 15
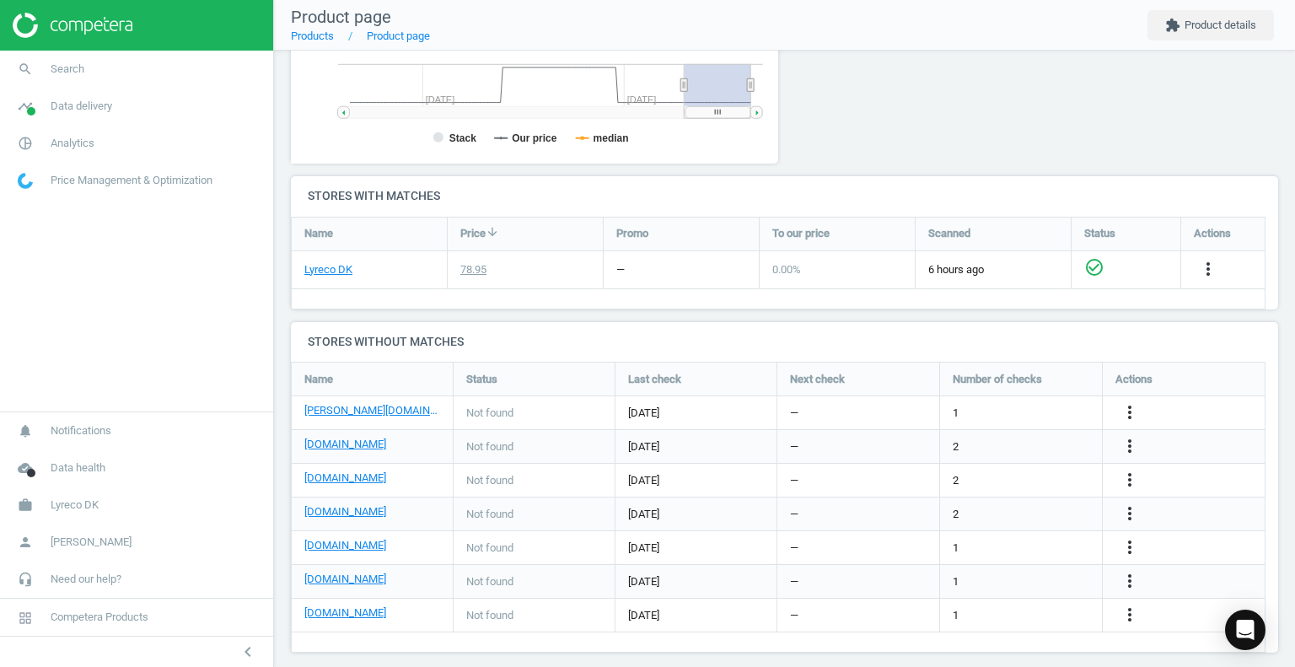
scroll to position [459, 0]
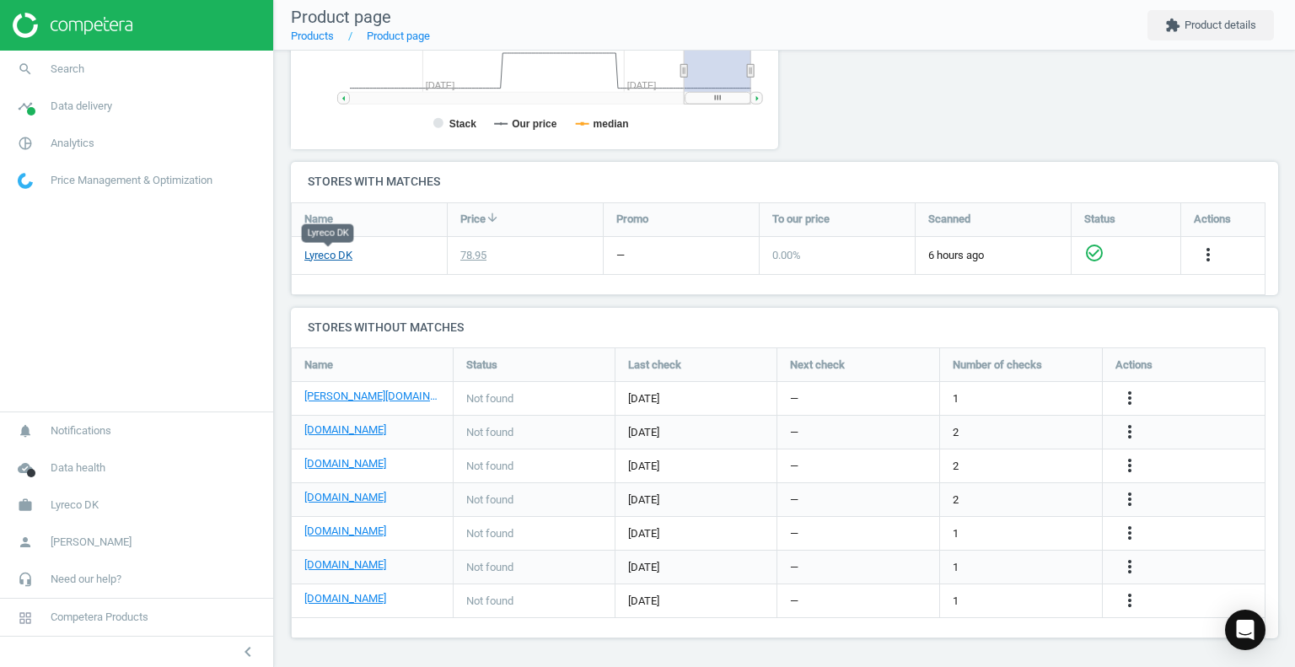
click at [324, 250] on link "Lyreco DK" at bounding box center [328, 255] width 48 height 15
